Goal: Information Seeking & Learning: Understand process/instructions

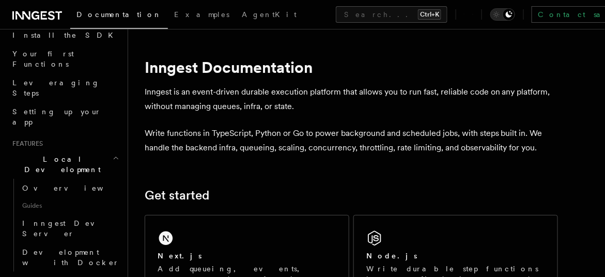
scroll to position [131, 0]
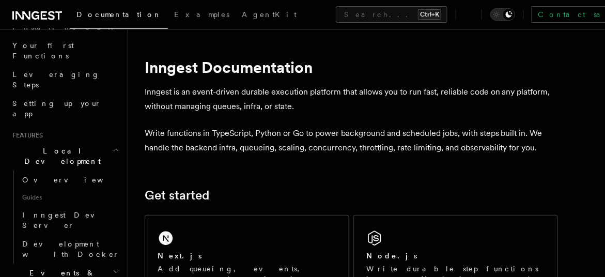
click at [91, 141] on h2 "Local Development" at bounding box center [64, 155] width 113 height 29
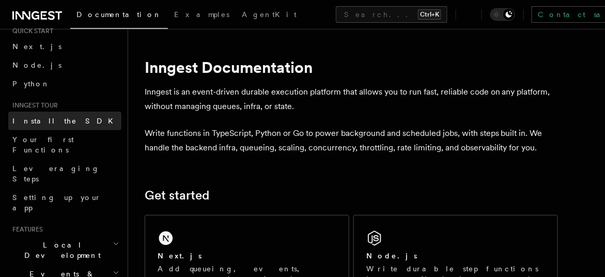
scroll to position [37, 0]
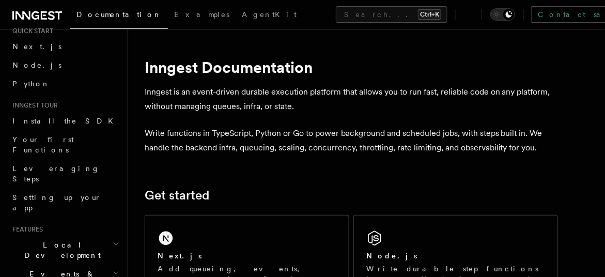
click at [102, 17] on span "Documentation" at bounding box center [118, 14] width 85 height 8
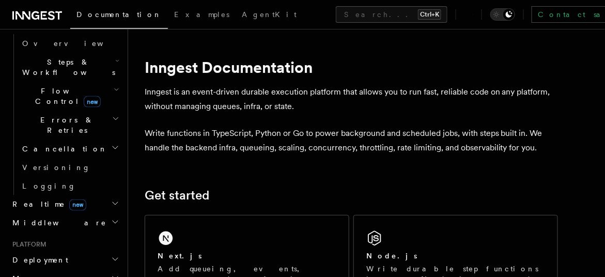
scroll to position [326, 0]
click at [111, 254] on icon "button" at bounding box center [115, 258] width 8 height 8
click at [95, 269] on link "Overview" at bounding box center [69, 278] width 103 height 19
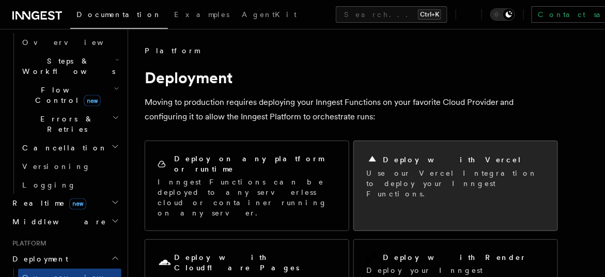
click at [404, 168] on p "Use our Vercel Integration to deploy your Inngest Functions." at bounding box center [455, 183] width 179 height 31
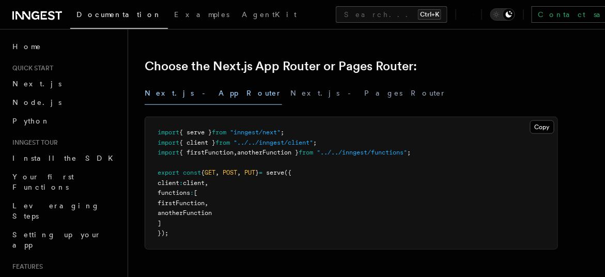
scroll to position [445, 0]
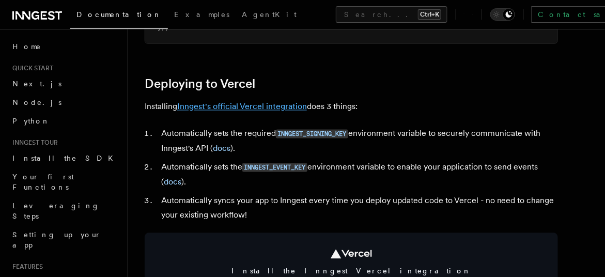
click at [256, 105] on link "Inngest's official Vercel integration" at bounding box center [242, 107] width 130 height 10
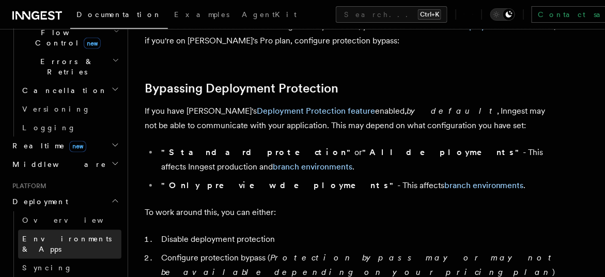
scroll to position [385, 0]
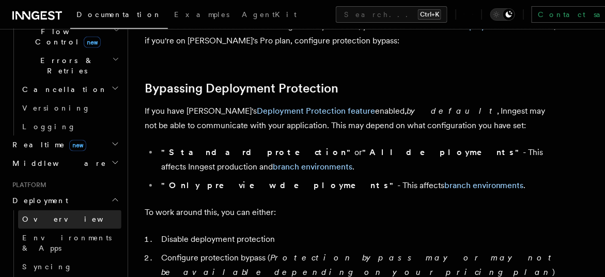
click at [55, 210] on link "Overview" at bounding box center [69, 219] width 103 height 19
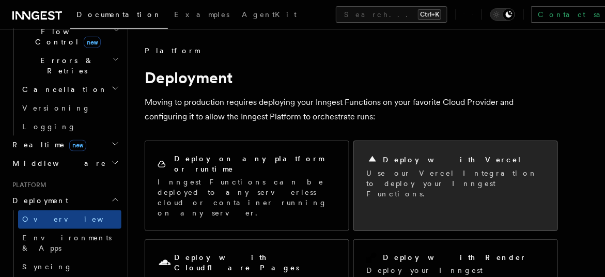
click at [382, 191] on div "Deploy with Vercel Use our Vercel Integration to deploy your Inngest Functions." at bounding box center [455, 176] width 203 height 70
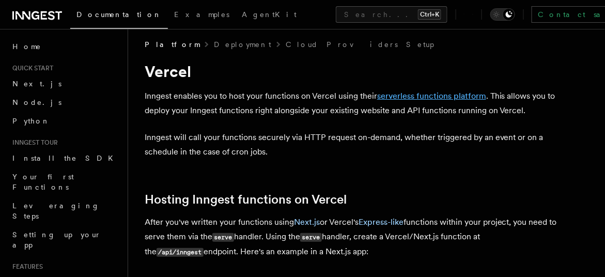
scroll to position [6, 0]
click at [421, 94] on link "serverless functions platform" at bounding box center [431, 96] width 109 height 10
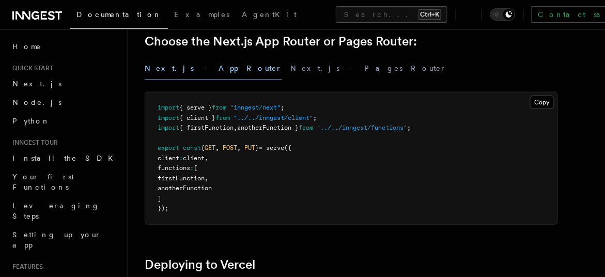
scroll to position [267, 0]
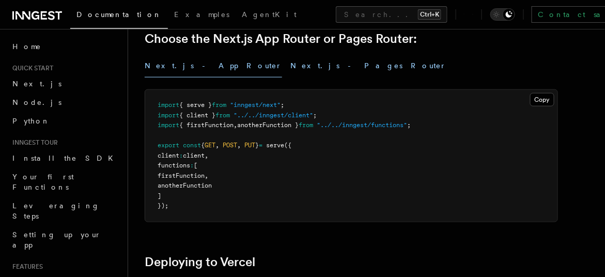
click at [290, 67] on button "Next.js - Pages Router" at bounding box center [368, 65] width 156 height 23
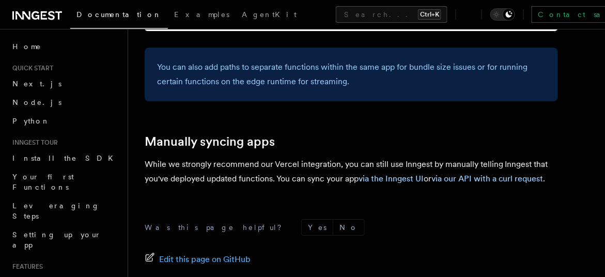
scroll to position [1786, 0]
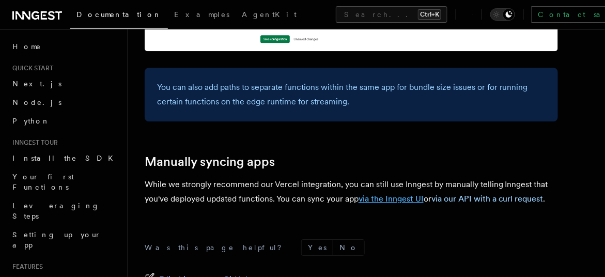
click at [396, 194] on link "via the Inngest UI" at bounding box center [390, 199] width 65 height 10
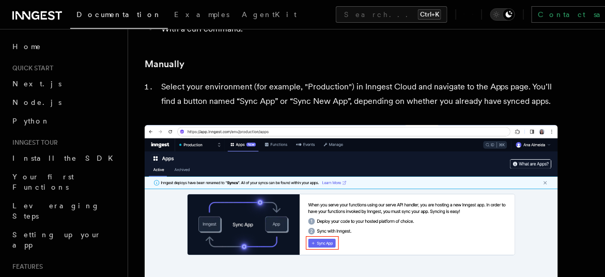
scroll to position [220, 0]
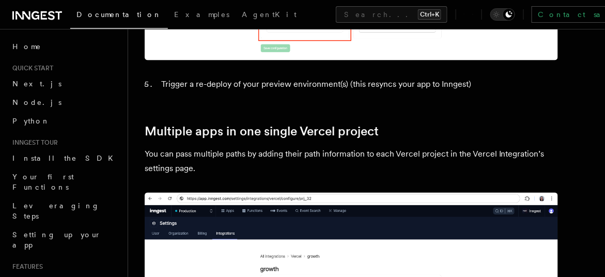
scroll to position [1426, 0]
